Goal: Contribute content: Add original content to the website for others to see

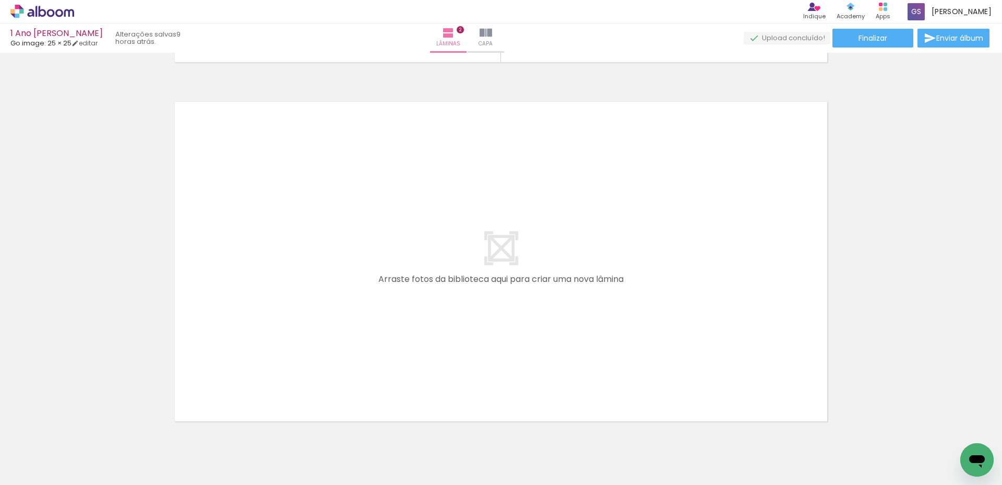
scroll to position [731, 0]
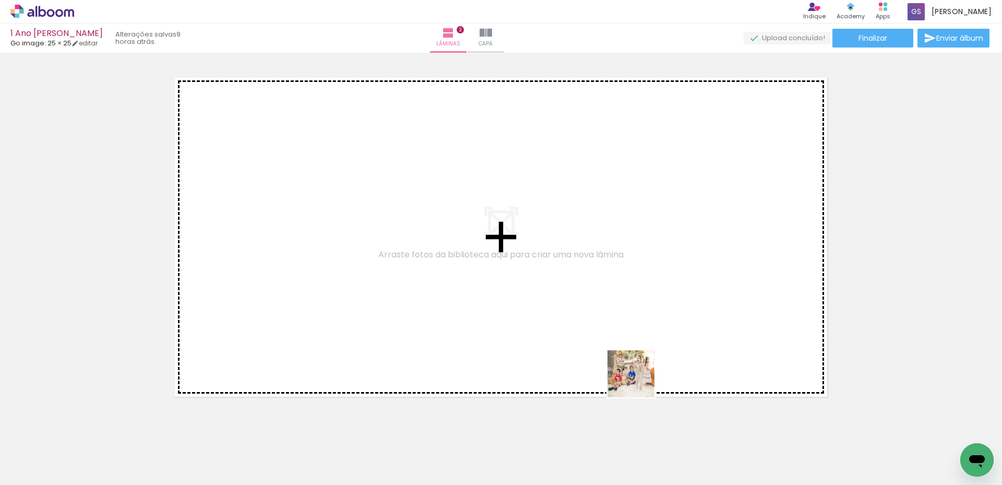
drag, startPoint x: 672, startPoint y: 460, endPoint x: 597, endPoint y: 334, distance: 146.3
click at [598, 334] on quentale-workspace at bounding box center [501, 242] width 1002 height 485
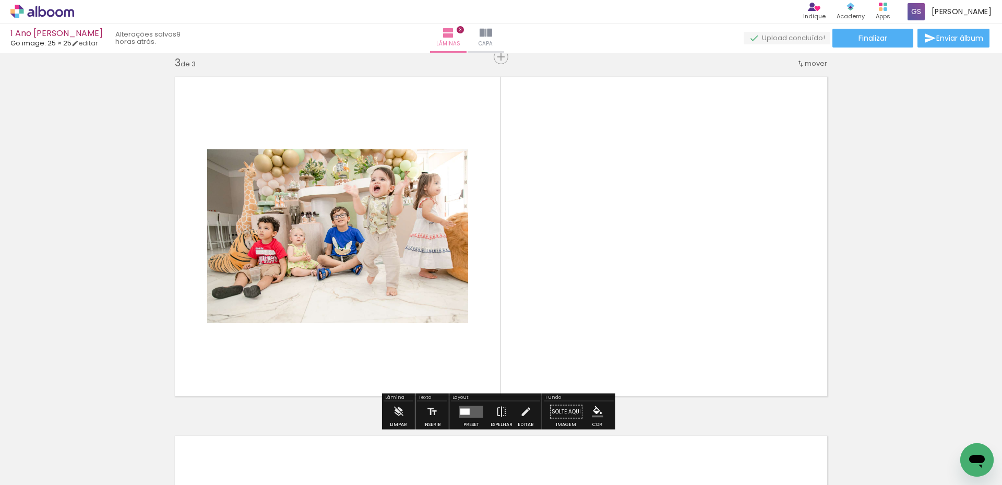
scroll to position [732, 0]
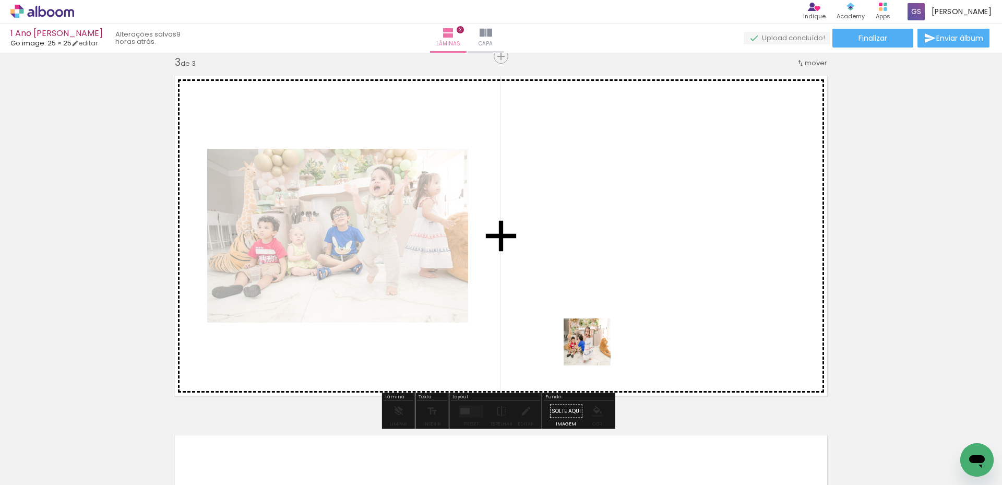
drag, startPoint x: 726, startPoint y: 462, endPoint x: 593, endPoint y: 345, distance: 177.2
click at [593, 345] on quentale-workspace at bounding box center [501, 242] width 1002 height 485
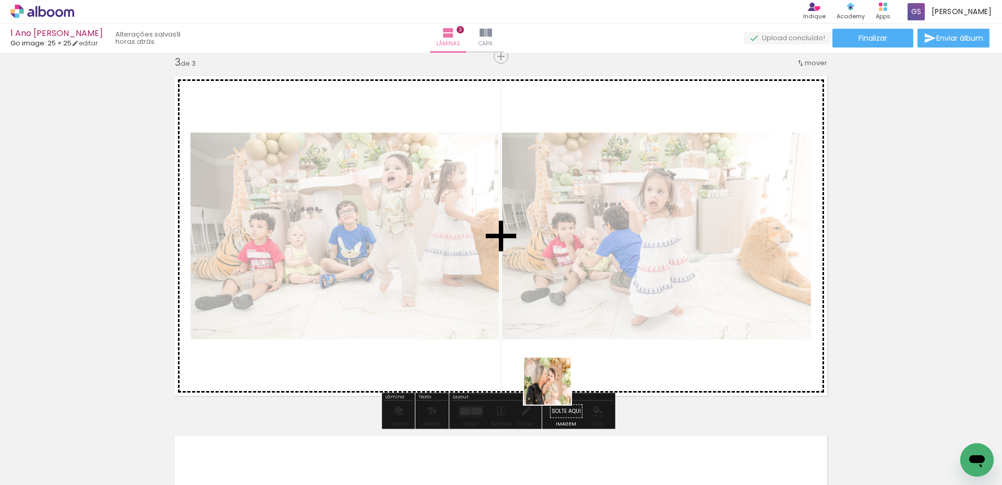
drag, startPoint x: 552, startPoint y: 449, endPoint x: 555, endPoint y: 376, distance: 73.7
click at [555, 377] on quentale-workspace at bounding box center [501, 242] width 1002 height 485
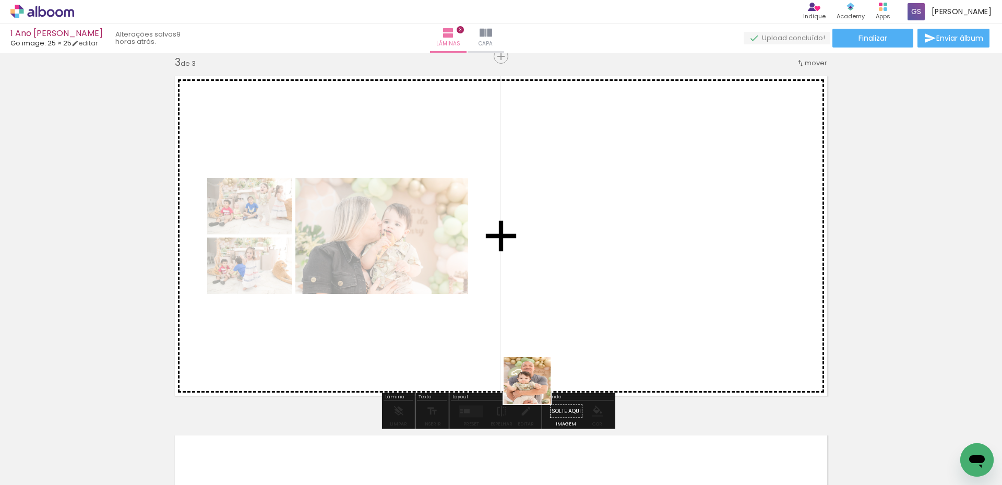
drag, startPoint x: 494, startPoint y: 453, endPoint x: 575, endPoint y: 332, distance: 145.2
click at [575, 332] on quentale-workspace at bounding box center [501, 242] width 1002 height 485
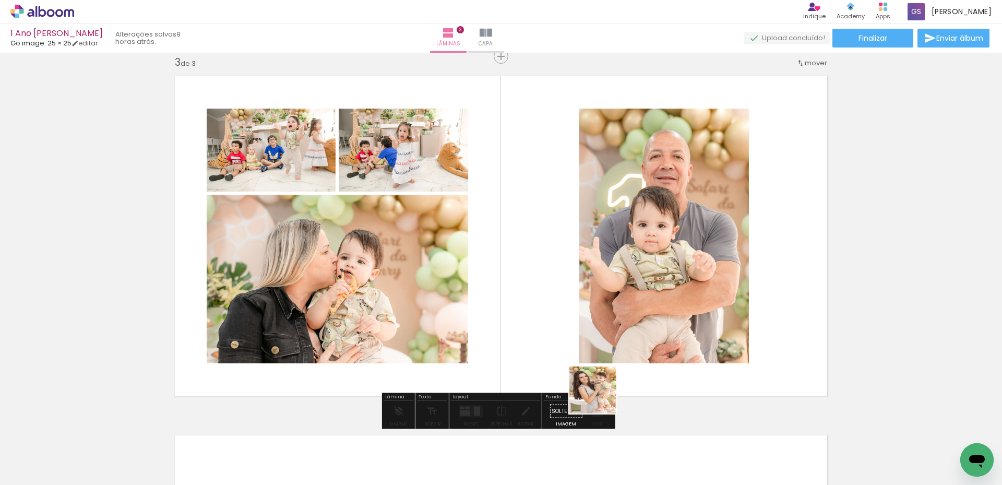
drag, startPoint x: 615, startPoint y: 450, endPoint x: 556, endPoint y: 323, distance: 140.3
click at [557, 324] on quentale-workspace at bounding box center [501, 242] width 1002 height 485
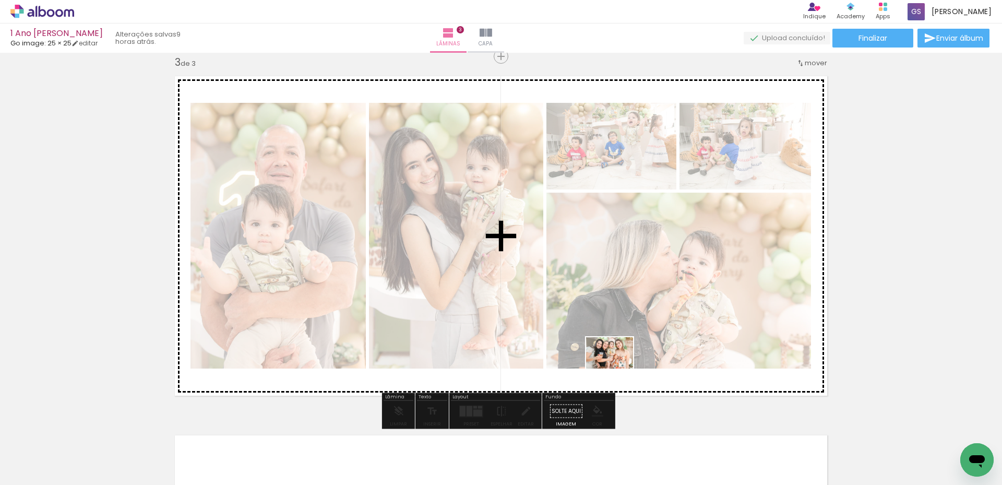
drag, startPoint x: 950, startPoint y: 448, endPoint x: 616, endPoint y: 368, distance: 343.5
click at [616, 368] on quentale-workspace at bounding box center [501, 242] width 1002 height 485
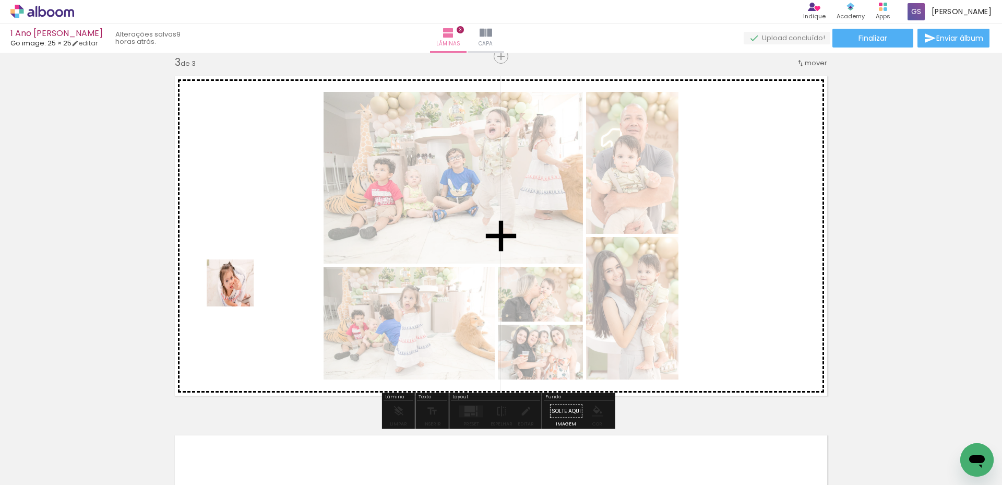
drag, startPoint x: 374, startPoint y: 455, endPoint x: 235, endPoint y: 288, distance: 216.5
click at [235, 288] on quentale-workspace at bounding box center [501, 242] width 1002 height 485
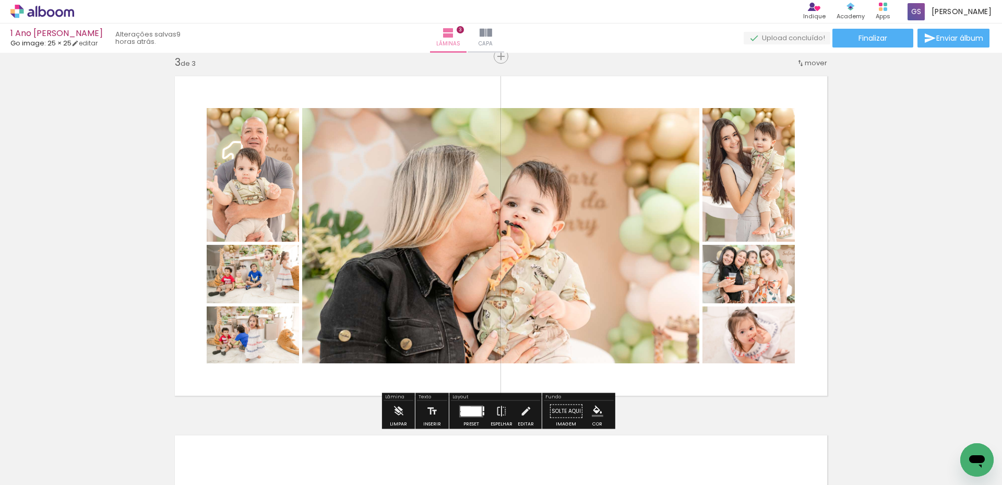
click at [470, 410] on div at bounding box center [471, 411] width 21 height 10
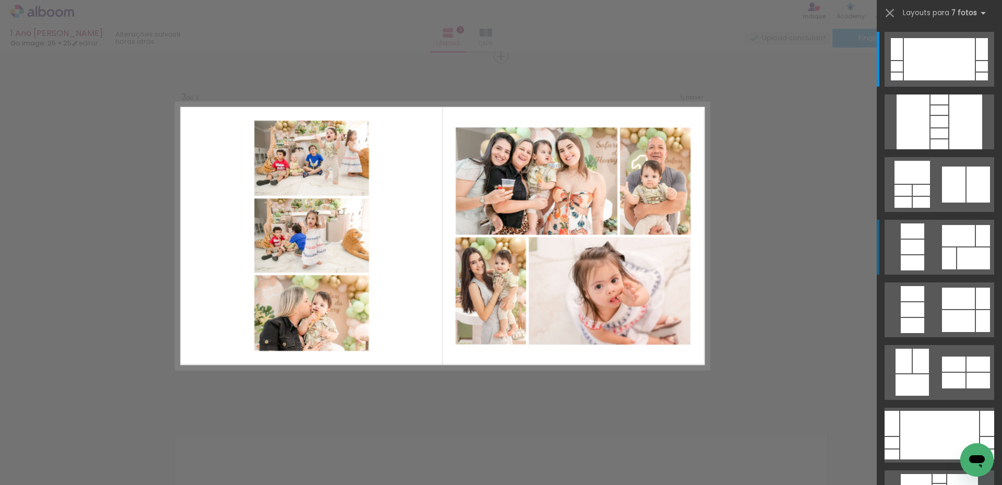
click at [976, 72] on div at bounding box center [982, 66] width 12 height 10
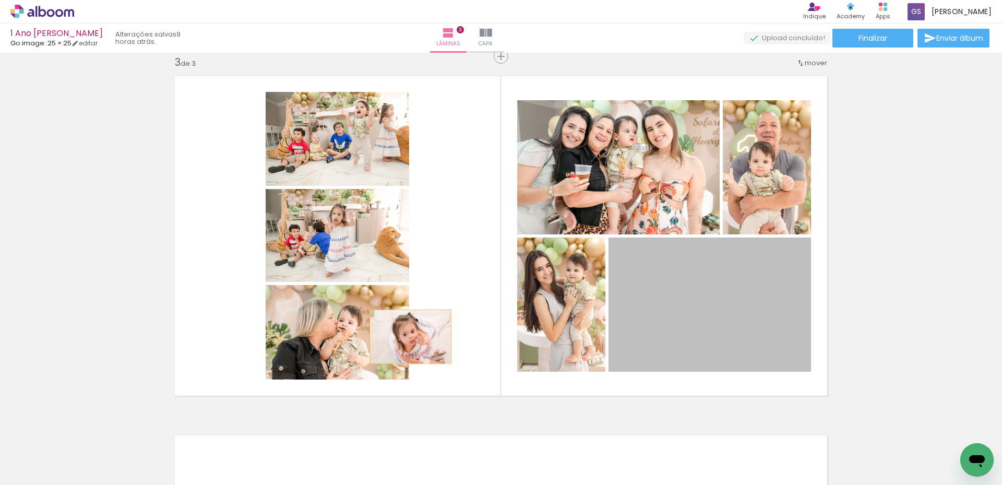
drag, startPoint x: 717, startPoint y: 335, endPoint x: 395, endPoint y: 339, distance: 322.1
click at [0, 0] on slot at bounding box center [0, 0] width 0 height 0
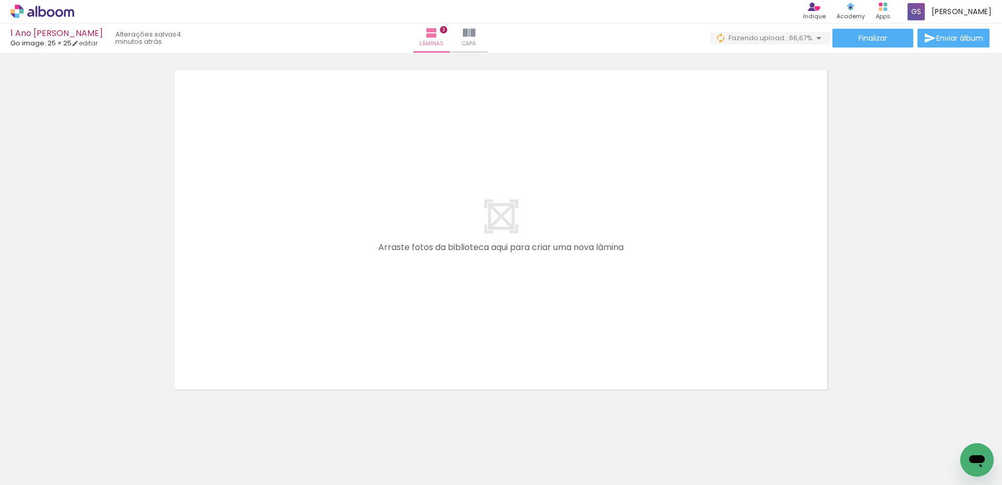
scroll to position [0, 1542]
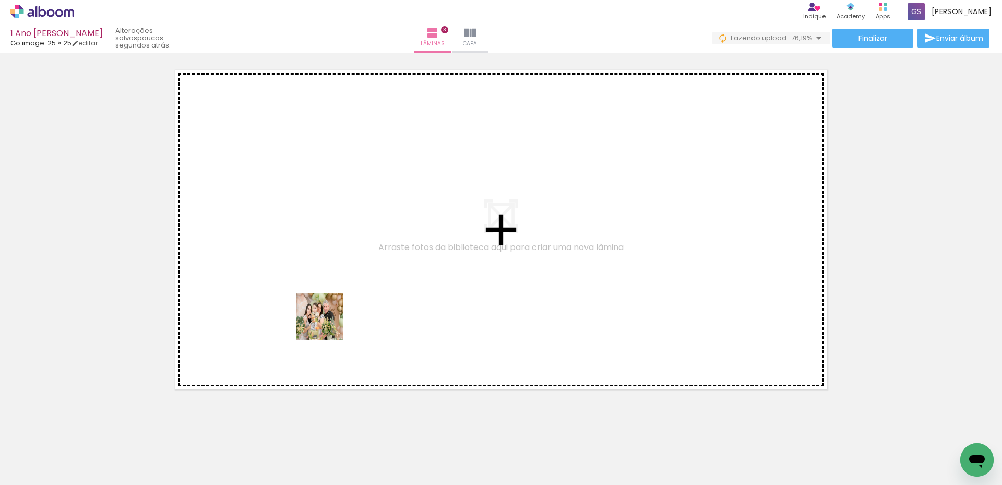
drag, startPoint x: 203, startPoint y: 455, endPoint x: 350, endPoint y: 289, distance: 221.9
click at [350, 289] on quentale-workspace at bounding box center [501, 242] width 1002 height 485
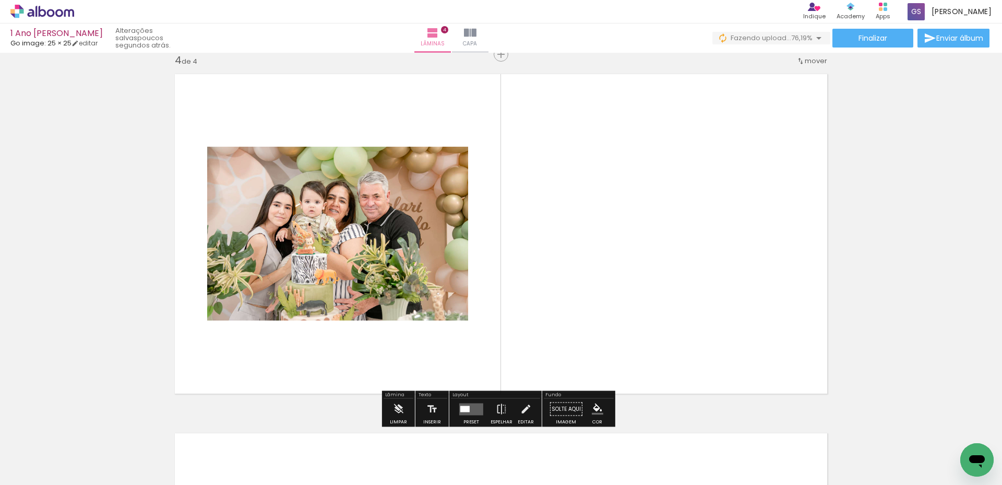
scroll to position [1091, 0]
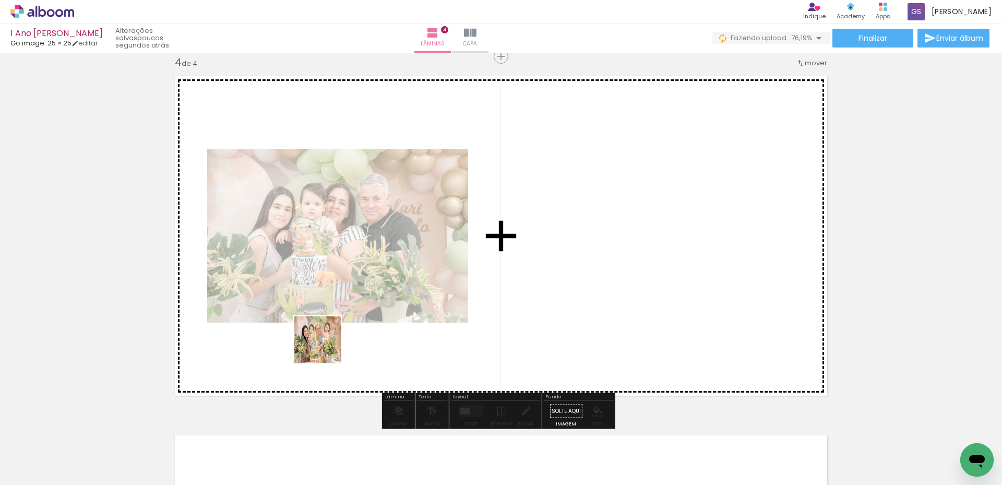
drag, startPoint x: 269, startPoint y: 457, endPoint x: 326, endPoint y: 348, distance: 123.0
click at [326, 348] on quentale-workspace at bounding box center [501, 242] width 1002 height 485
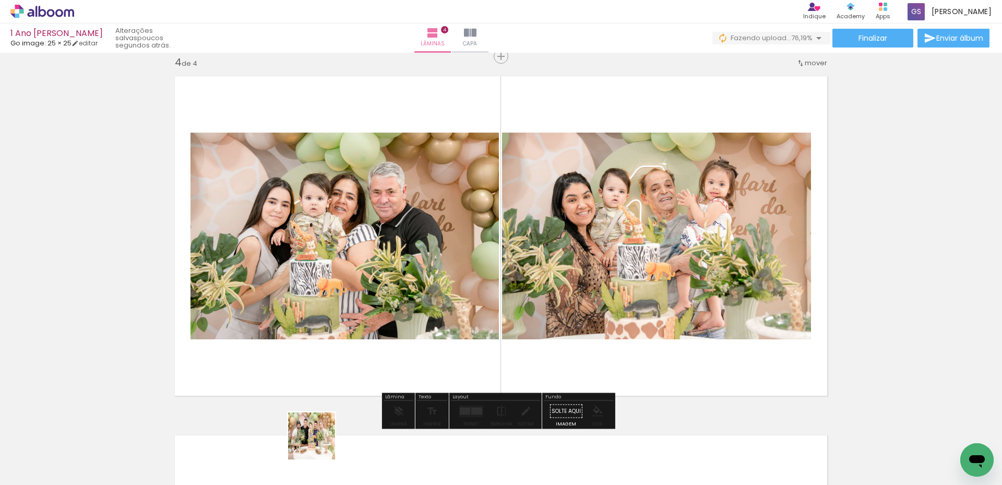
drag, startPoint x: 320, startPoint y: 459, endPoint x: 322, endPoint y: 364, distance: 95.0
click at [323, 364] on quentale-workspace at bounding box center [501, 242] width 1002 height 485
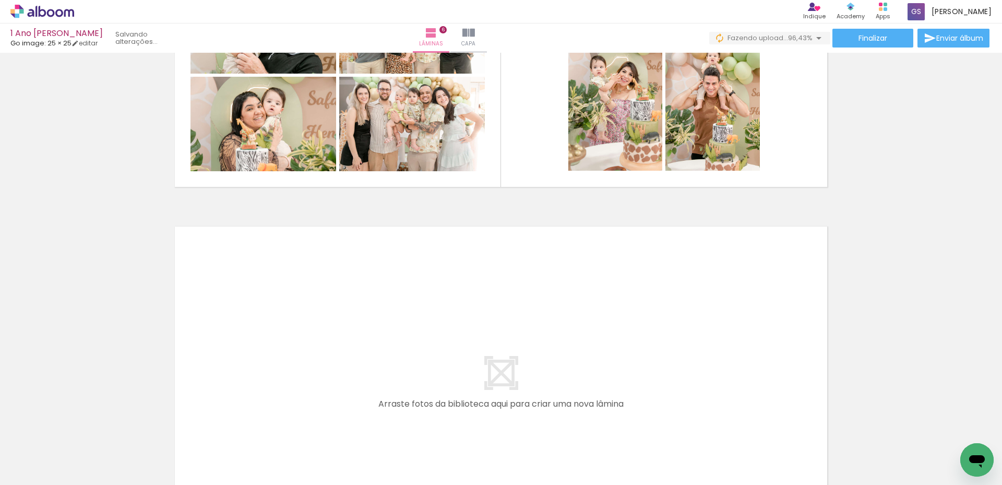
scroll to position [0, 2360]
drag, startPoint x: 611, startPoint y: 460, endPoint x: 629, endPoint y: 334, distance: 127.1
click at [629, 334] on quentale-workspace at bounding box center [501, 242] width 1002 height 485
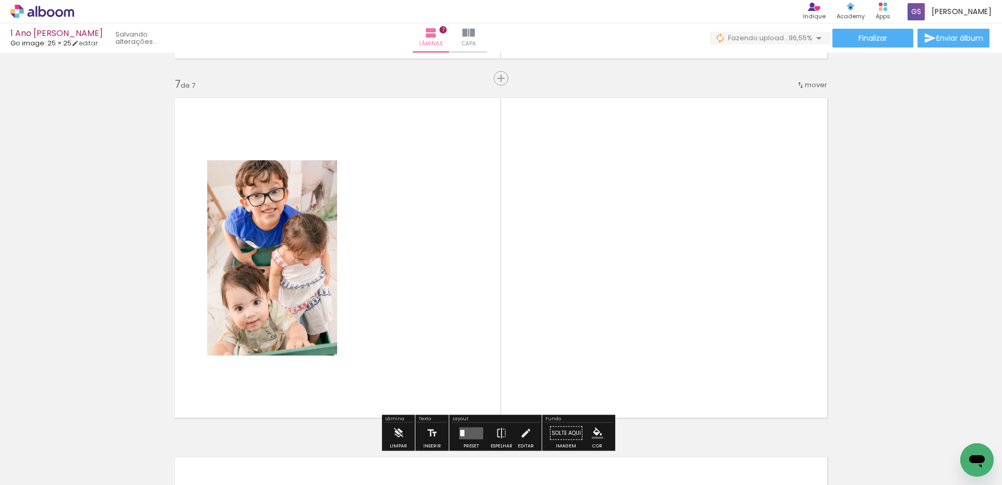
scroll to position [2168, 0]
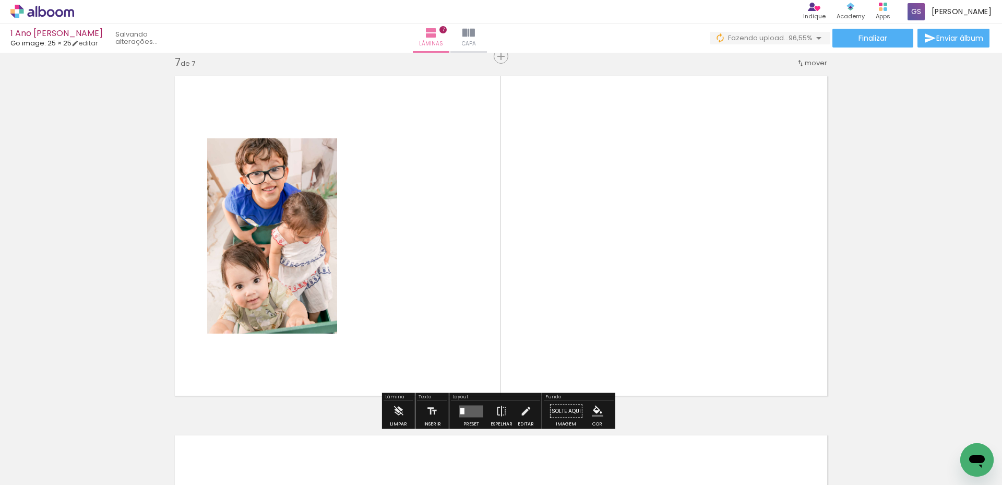
drag, startPoint x: 677, startPoint y: 456, endPoint x: 673, endPoint y: 315, distance: 141.0
click at [673, 315] on quentale-workspace at bounding box center [501, 242] width 1002 height 485
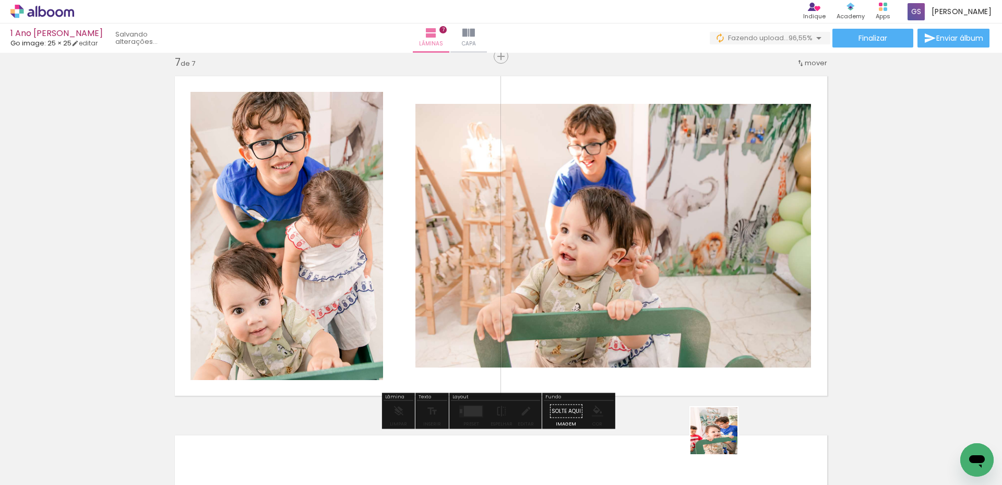
drag, startPoint x: 722, startPoint y: 438, endPoint x: 721, endPoint y: 360, distance: 78.3
click at [721, 360] on quentale-workspace at bounding box center [501, 242] width 1002 height 485
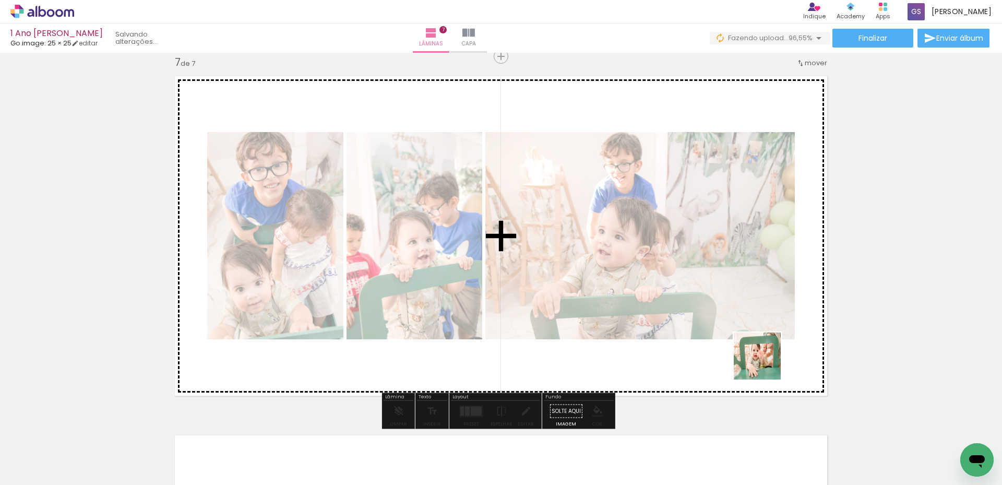
drag, startPoint x: 786, startPoint y: 457, endPoint x: 761, endPoint y: 352, distance: 107.7
click at [761, 352] on quentale-workspace at bounding box center [501, 242] width 1002 height 485
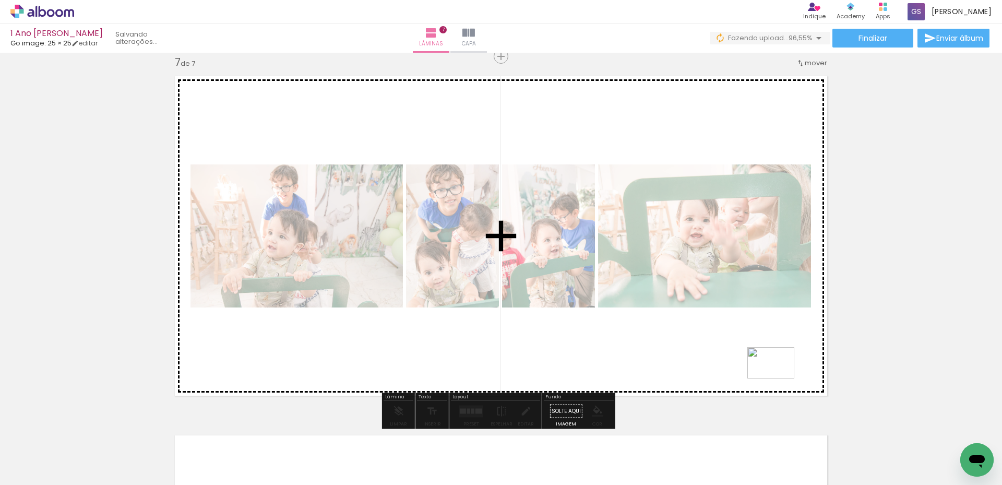
drag, startPoint x: 902, startPoint y: 456, endPoint x: 770, endPoint y: 373, distance: 156.0
click at [772, 373] on quentale-workspace at bounding box center [501, 242] width 1002 height 485
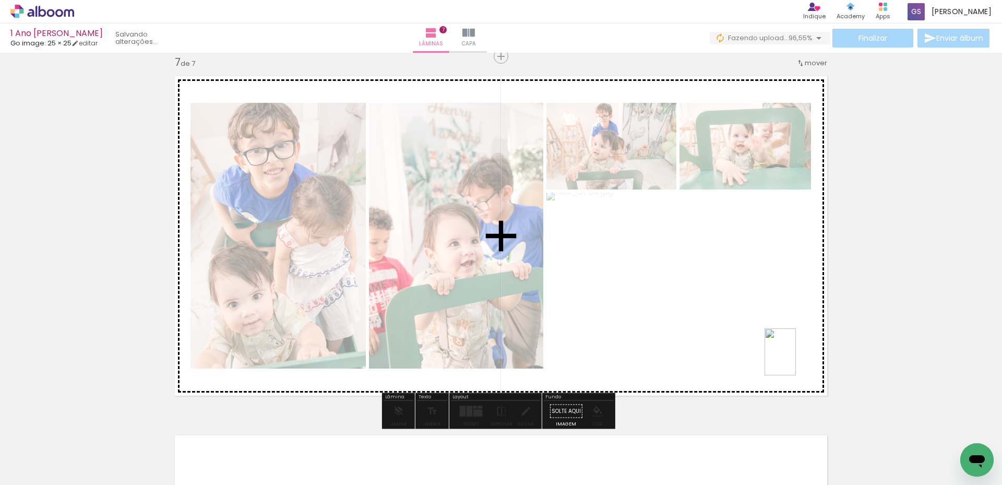
drag, startPoint x: 965, startPoint y: 435, endPoint x: 794, endPoint y: 358, distance: 187.3
click at [795, 359] on quentale-workspace at bounding box center [501, 242] width 1002 height 485
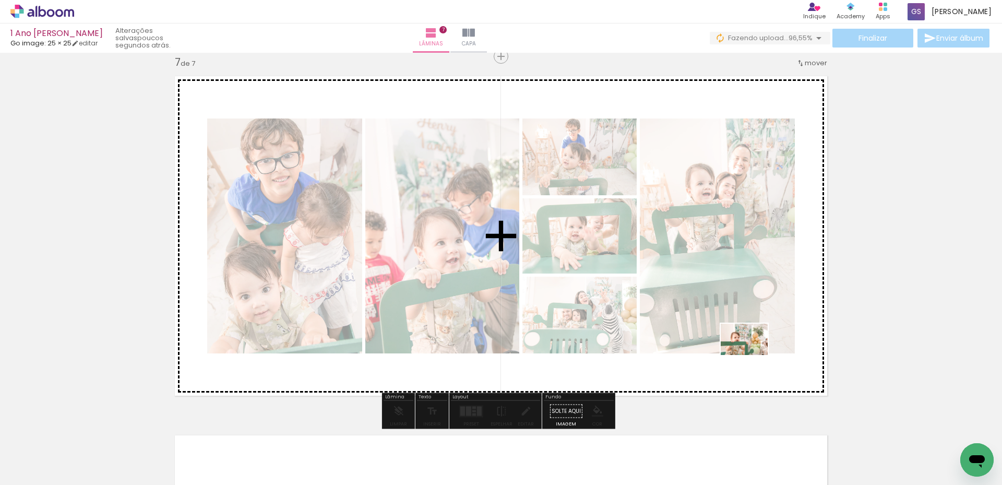
drag, startPoint x: 851, startPoint y: 451, endPoint x: 749, endPoint y: 353, distance: 141.4
click at [752, 354] on quentale-workspace at bounding box center [501, 242] width 1002 height 485
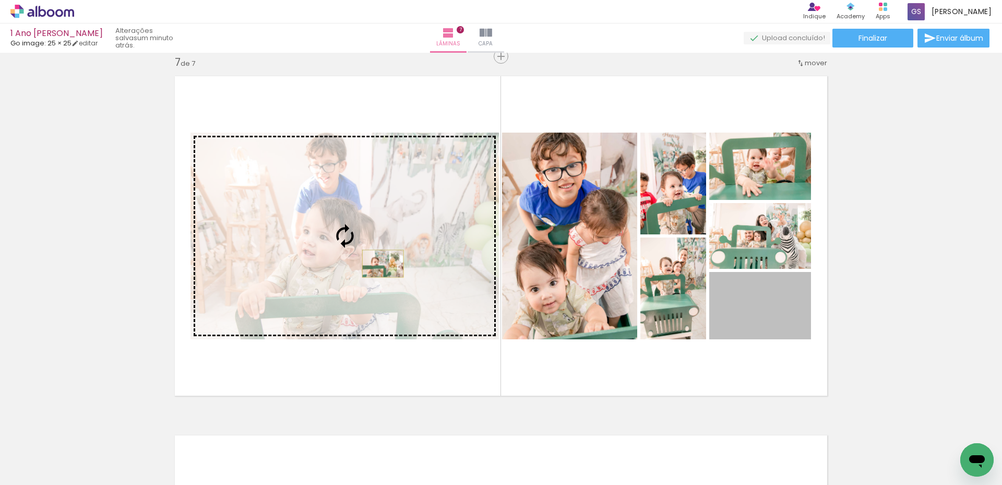
drag, startPoint x: 766, startPoint y: 323, endPoint x: 379, endPoint y: 264, distance: 391.8
click at [0, 0] on slot at bounding box center [0, 0] width 0 height 0
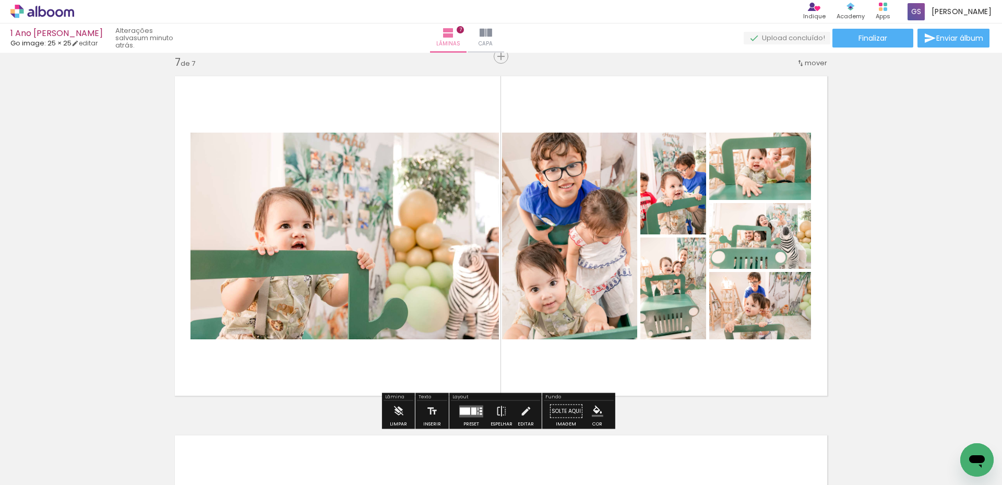
click at [474, 413] on div at bounding box center [473, 410] width 5 height 7
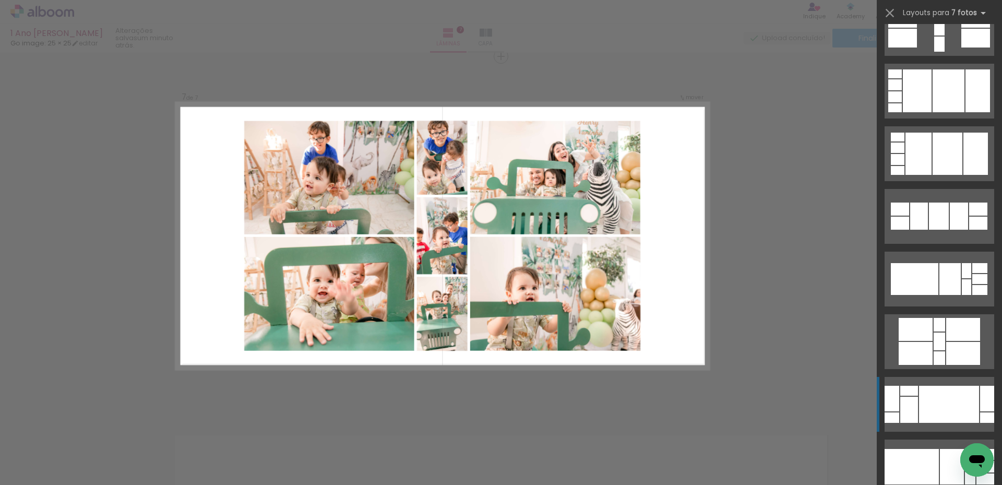
scroll to position [104, 0]
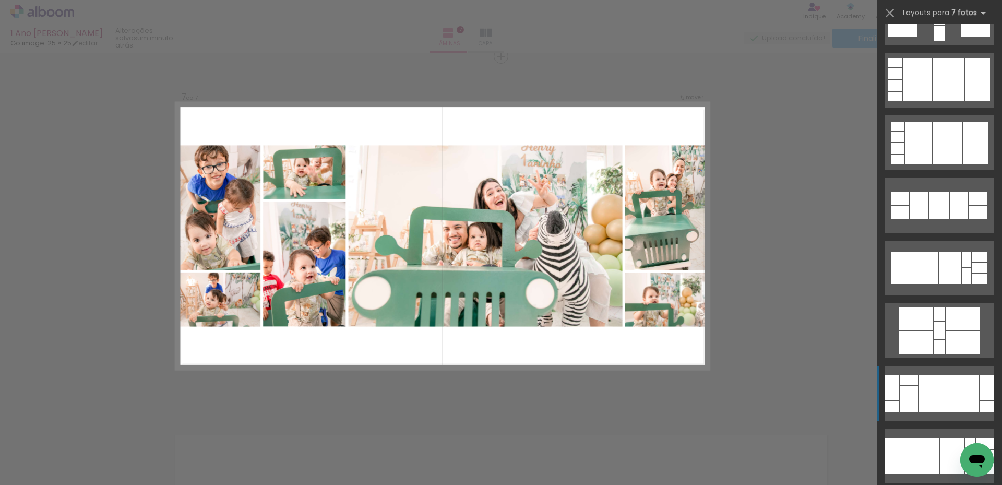
click at [945, 41] on div at bounding box center [939, 33] width 10 height 15
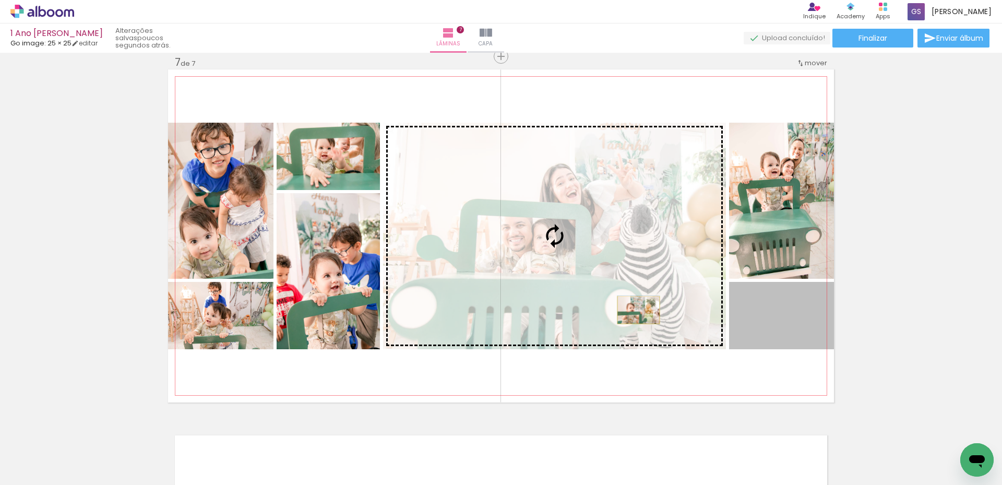
drag, startPoint x: 784, startPoint y: 331, endPoint x: 635, endPoint y: 310, distance: 151.2
click at [0, 0] on slot at bounding box center [0, 0] width 0 height 0
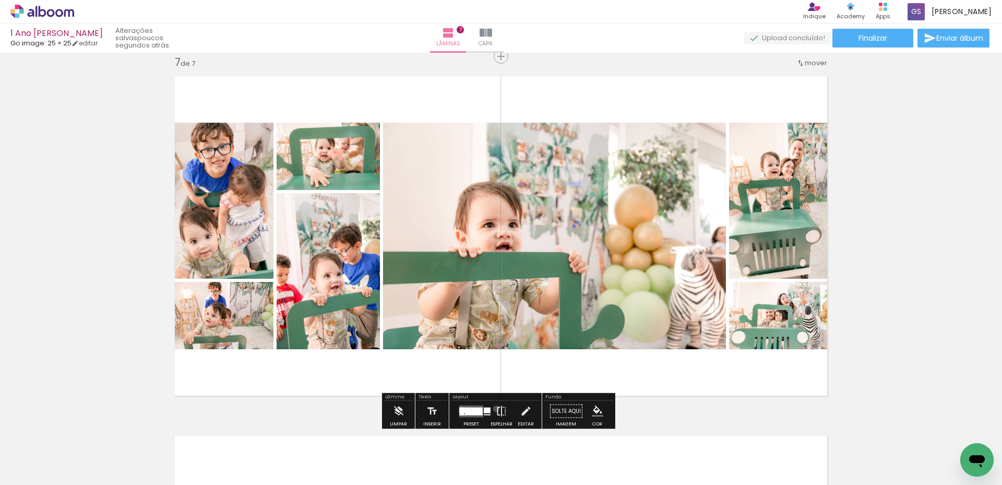
click at [496, 409] on iron-icon at bounding box center [501, 411] width 11 height 21
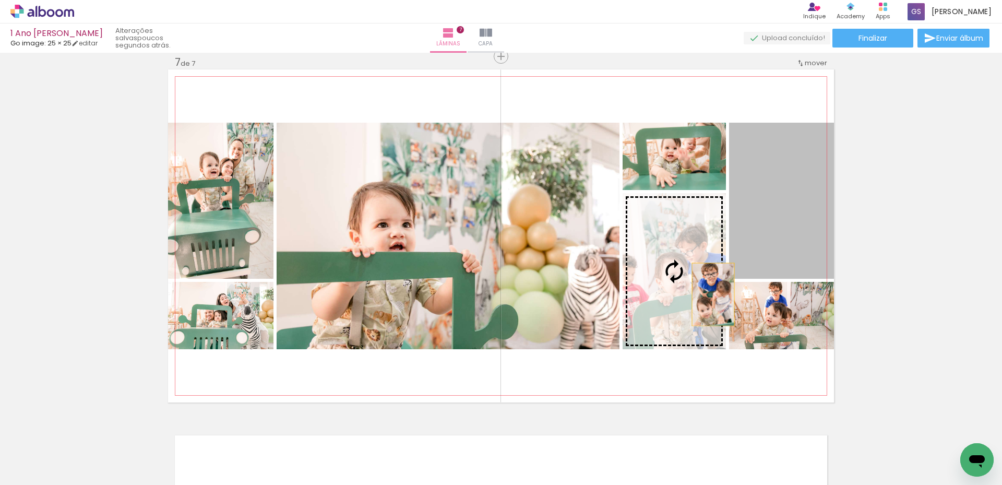
drag, startPoint x: 792, startPoint y: 238, endPoint x: 680, endPoint y: 304, distance: 130.3
click at [0, 0] on slot at bounding box center [0, 0] width 0 height 0
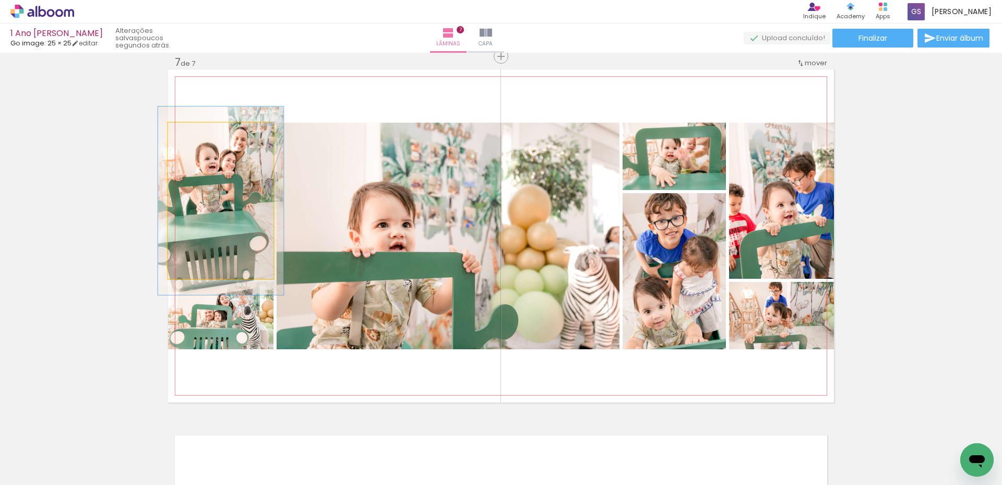
drag, startPoint x: 192, startPoint y: 134, endPoint x: 199, endPoint y: 134, distance: 6.8
type paper-slider "119"
click at [199, 134] on div at bounding box center [199, 133] width 17 height 17
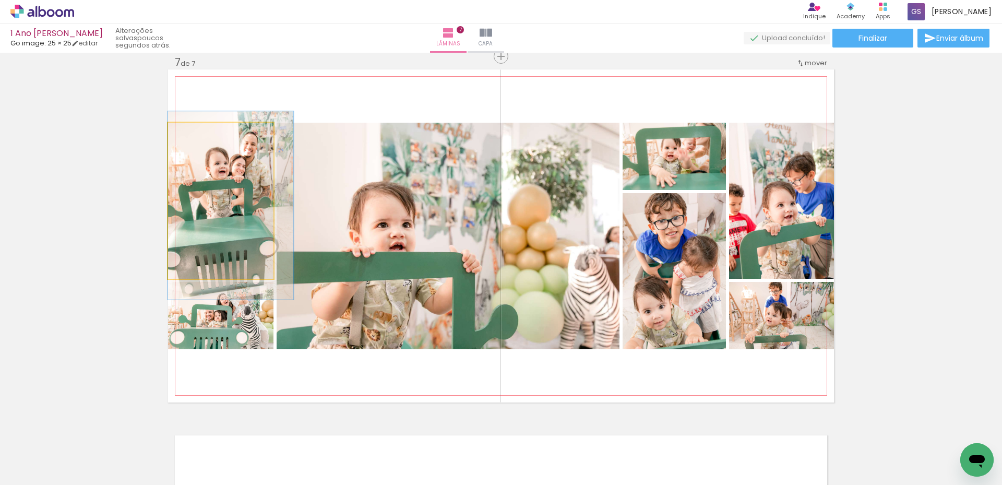
drag, startPoint x: 211, startPoint y: 192, endPoint x: 234, endPoint y: 197, distance: 22.9
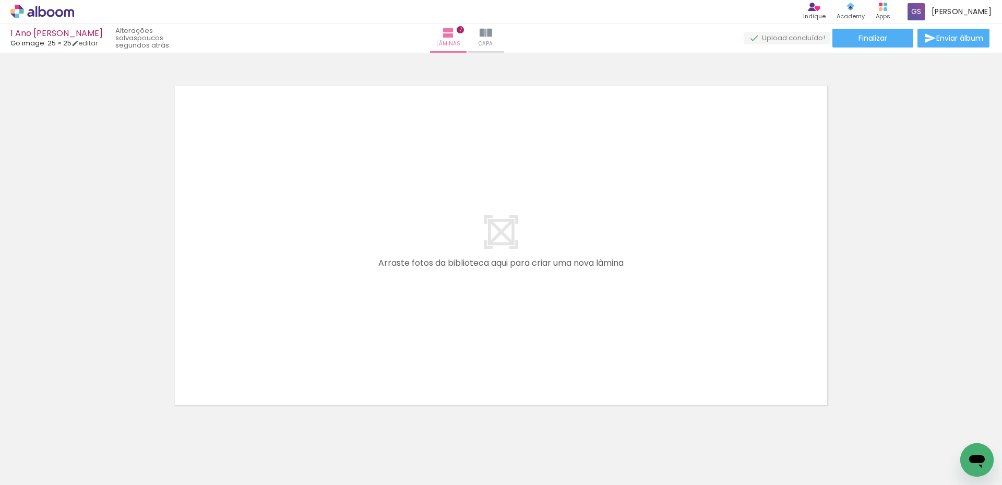
scroll to position [2494, 0]
